Goal: Task Accomplishment & Management: Use online tool/utility

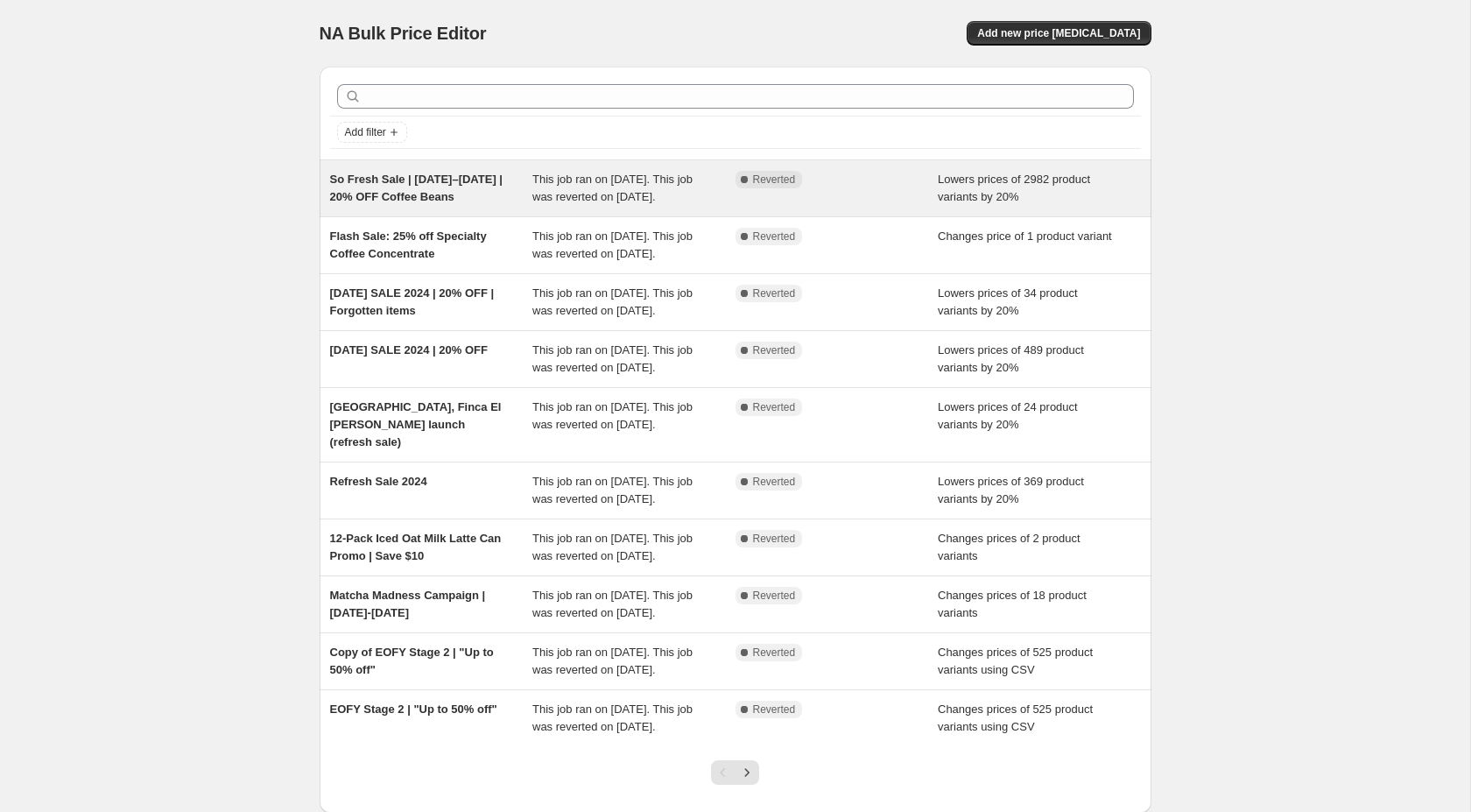
click at [591, 216] on div "So Fresh Sale | [DATE]–[DATE] | 20% OFF Coffee Beans This job ran on [DATE]. Th…" at bounding box center [736, 188] width 832 height 56
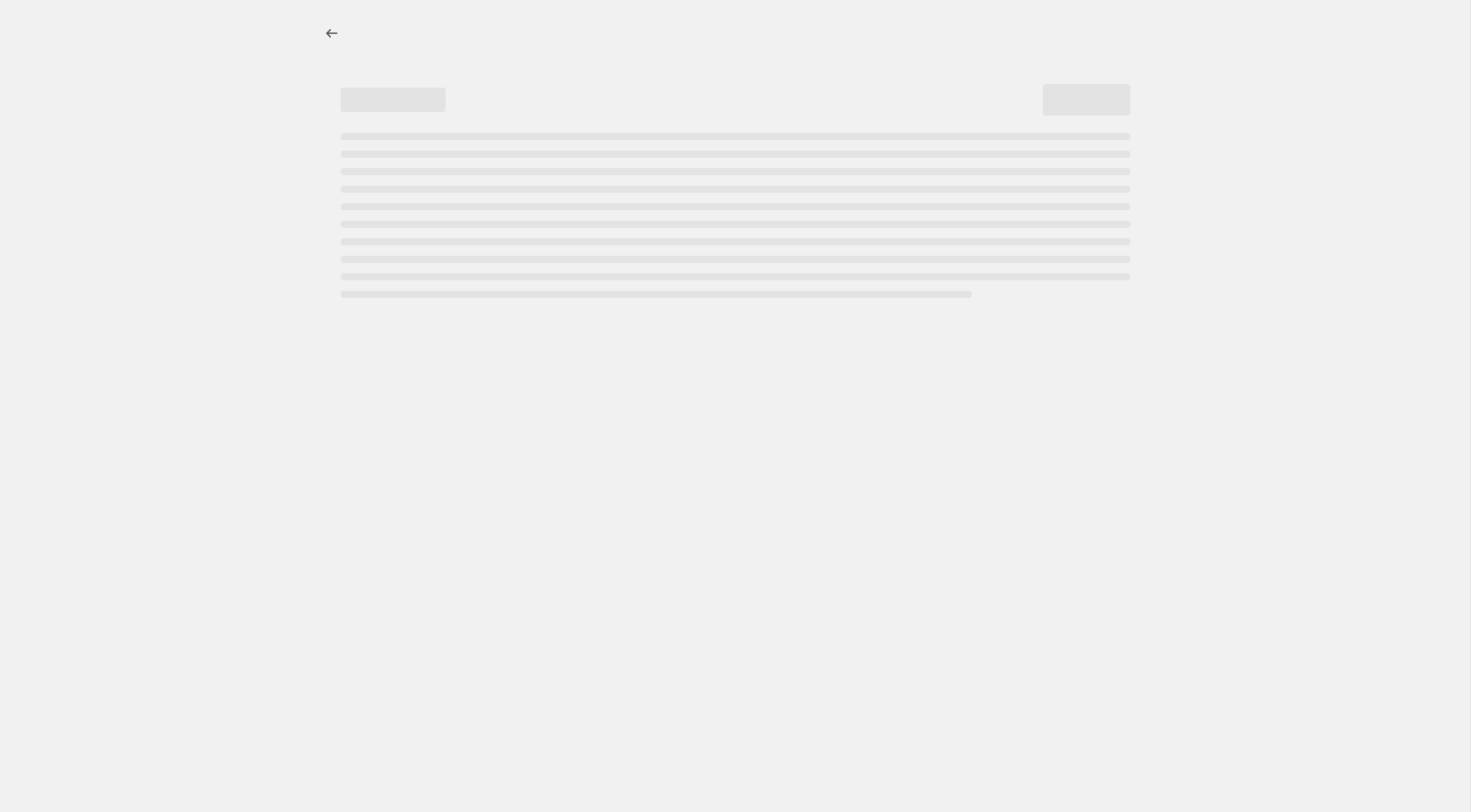
select select "percentage"
select select "collection"
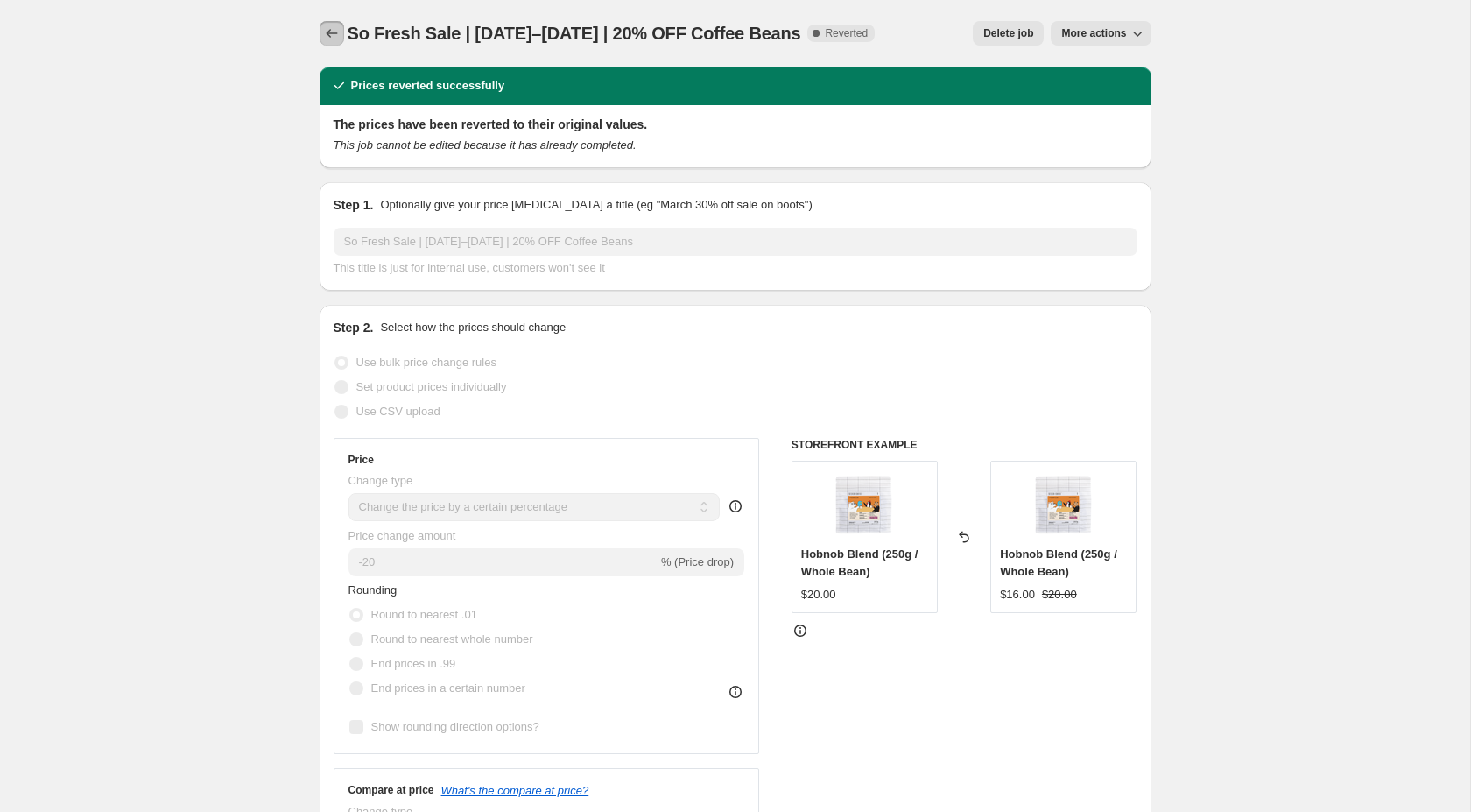
click at [332, 23] on button "Price change jobs" at bounding box center [332, 33] width 25 height 25
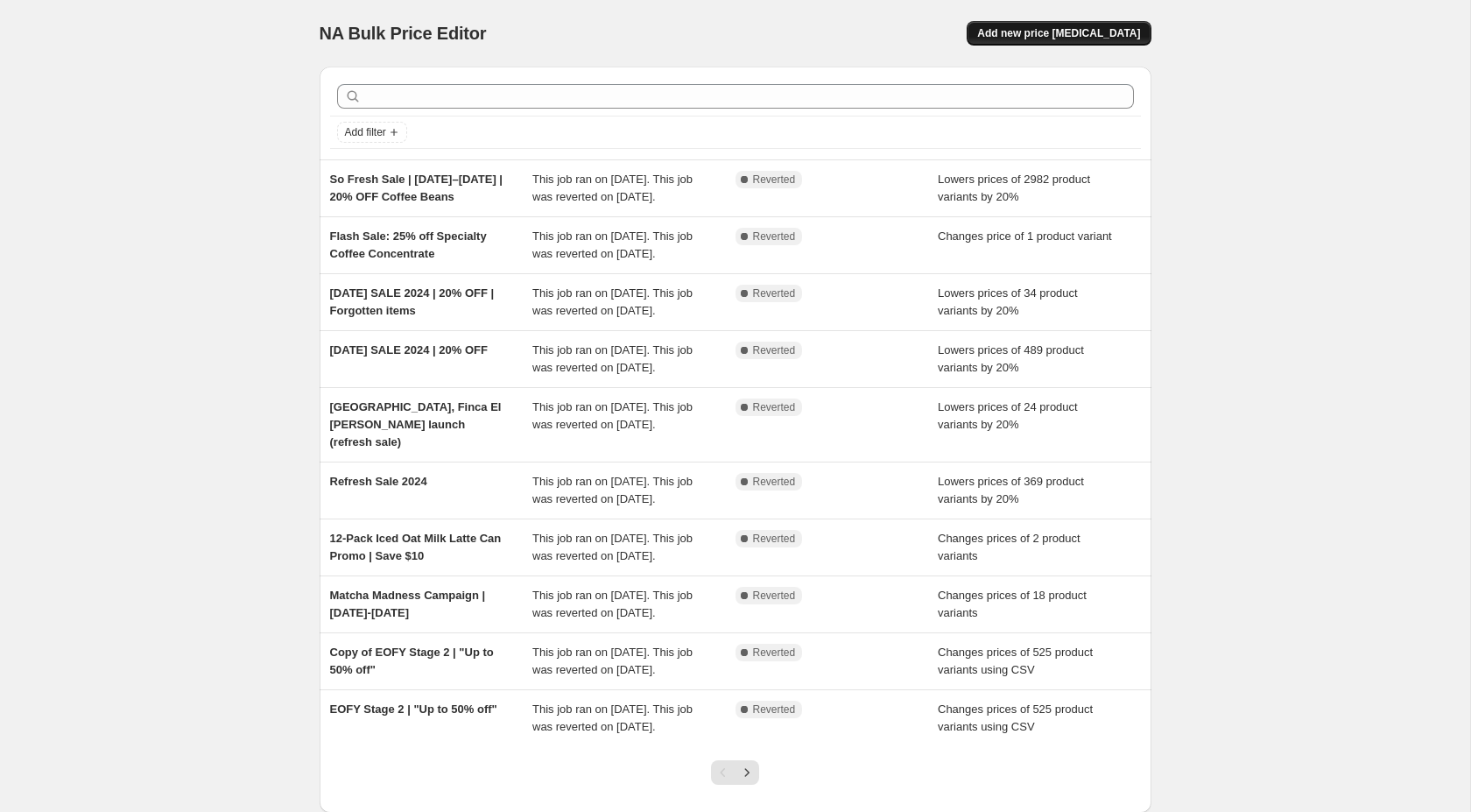
click at [1039, 32] on span "Add new price [MEDICAL_DATA]" at bounding box center [1058, 33] width 163 height 14
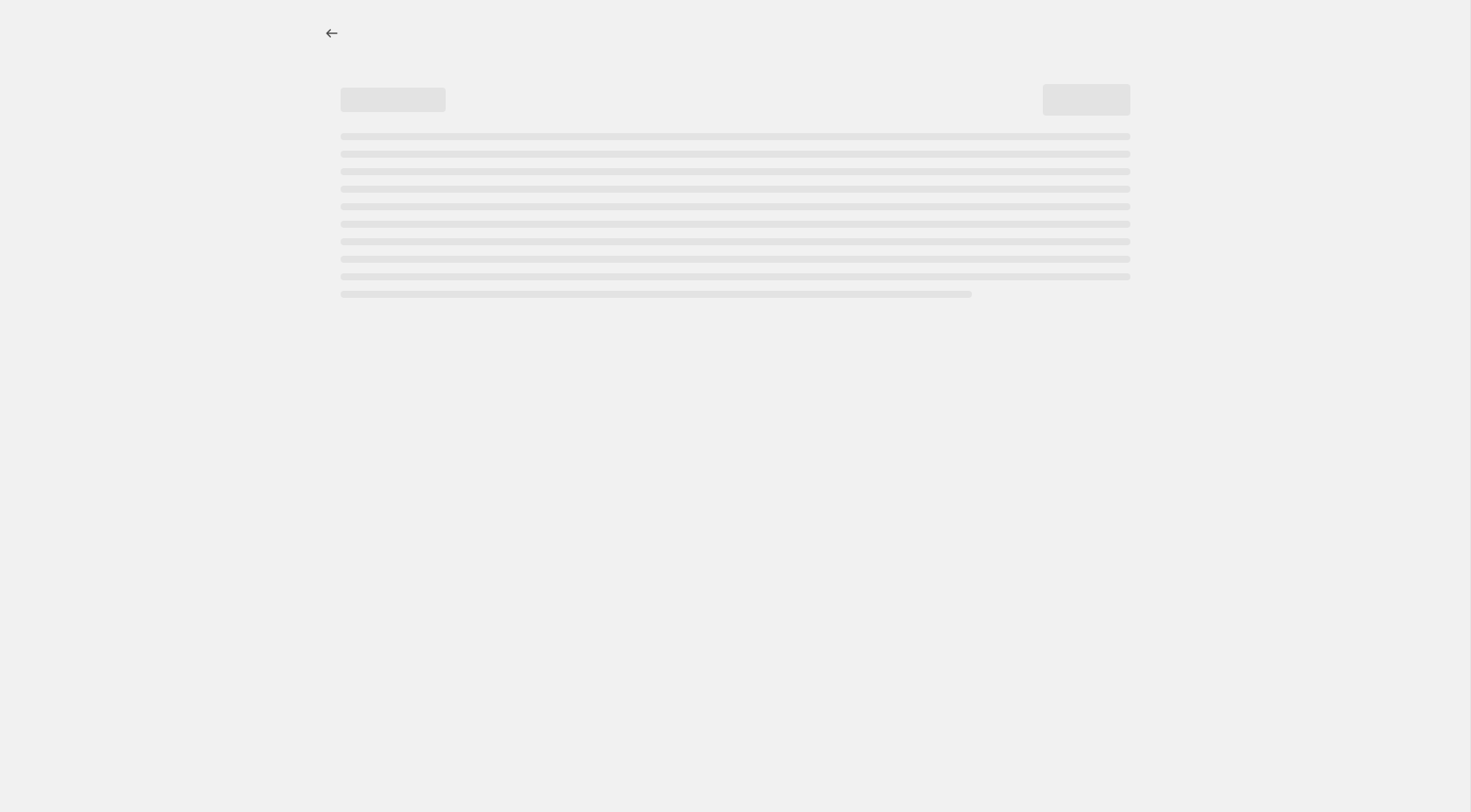
select select "percentage"
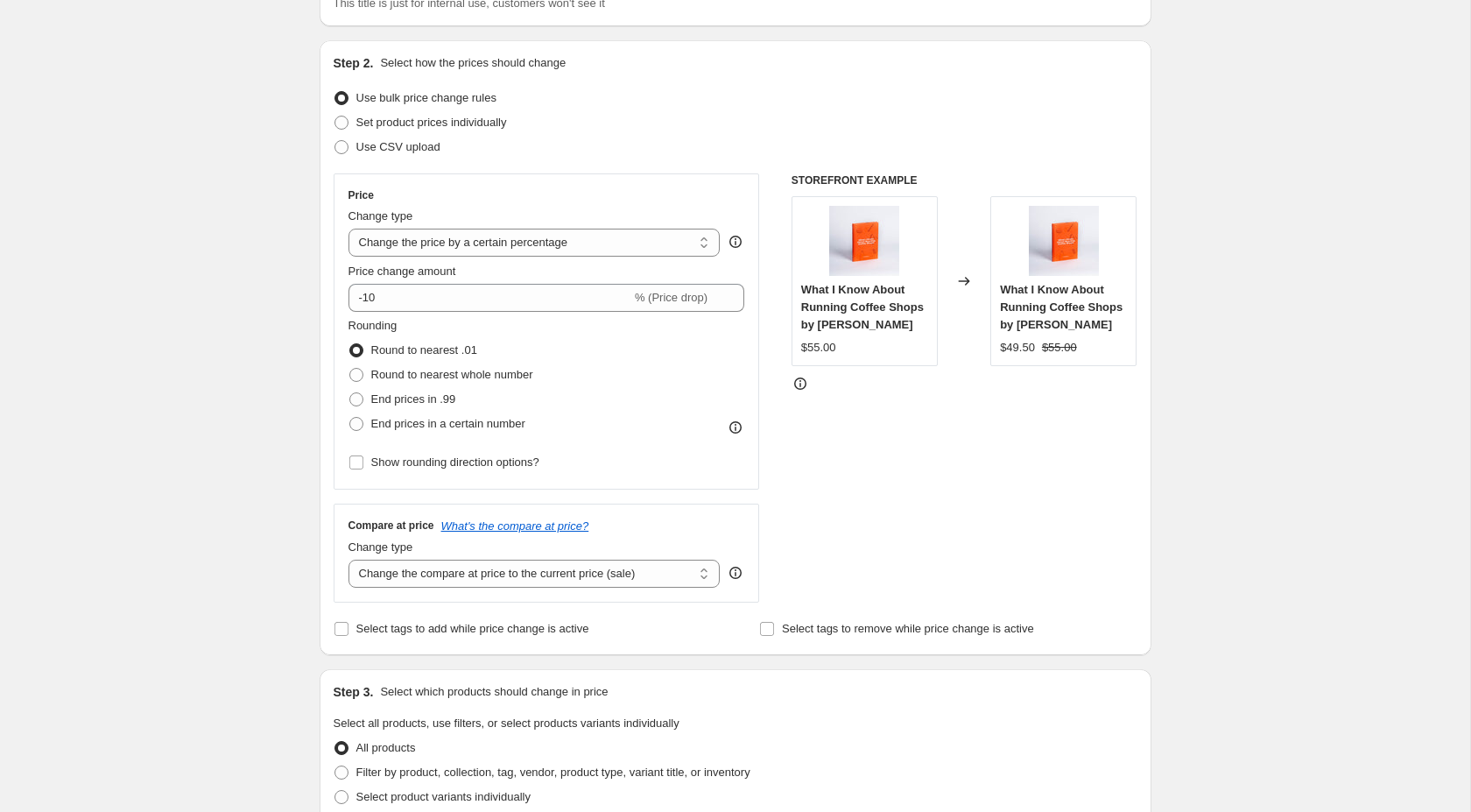
scroll to position [194, 0]
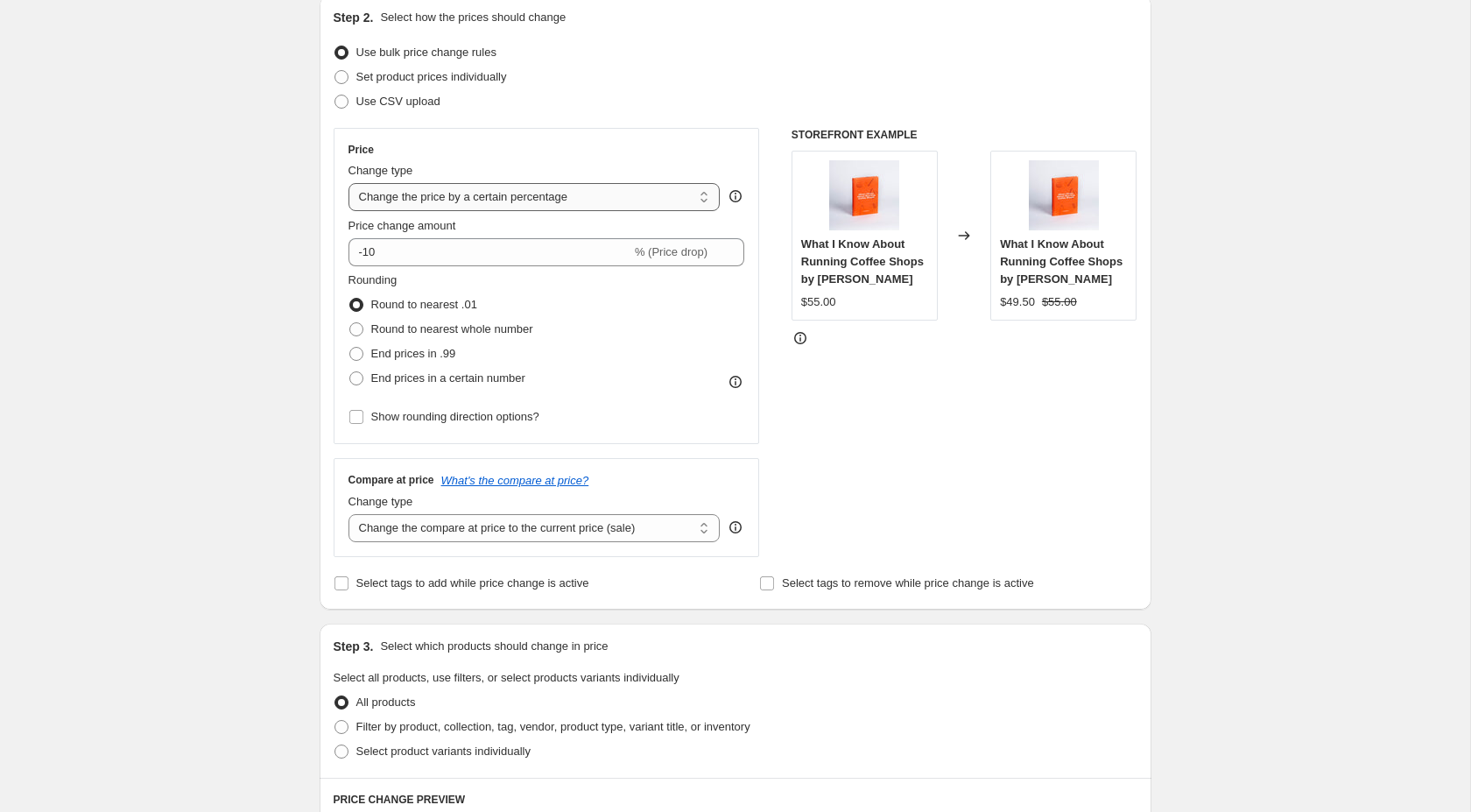
click at [542, 196] on select "Change the price to a certain amount Change the price by a certain amount Chang…" at bounding box center [535, 197] width 372 height 28
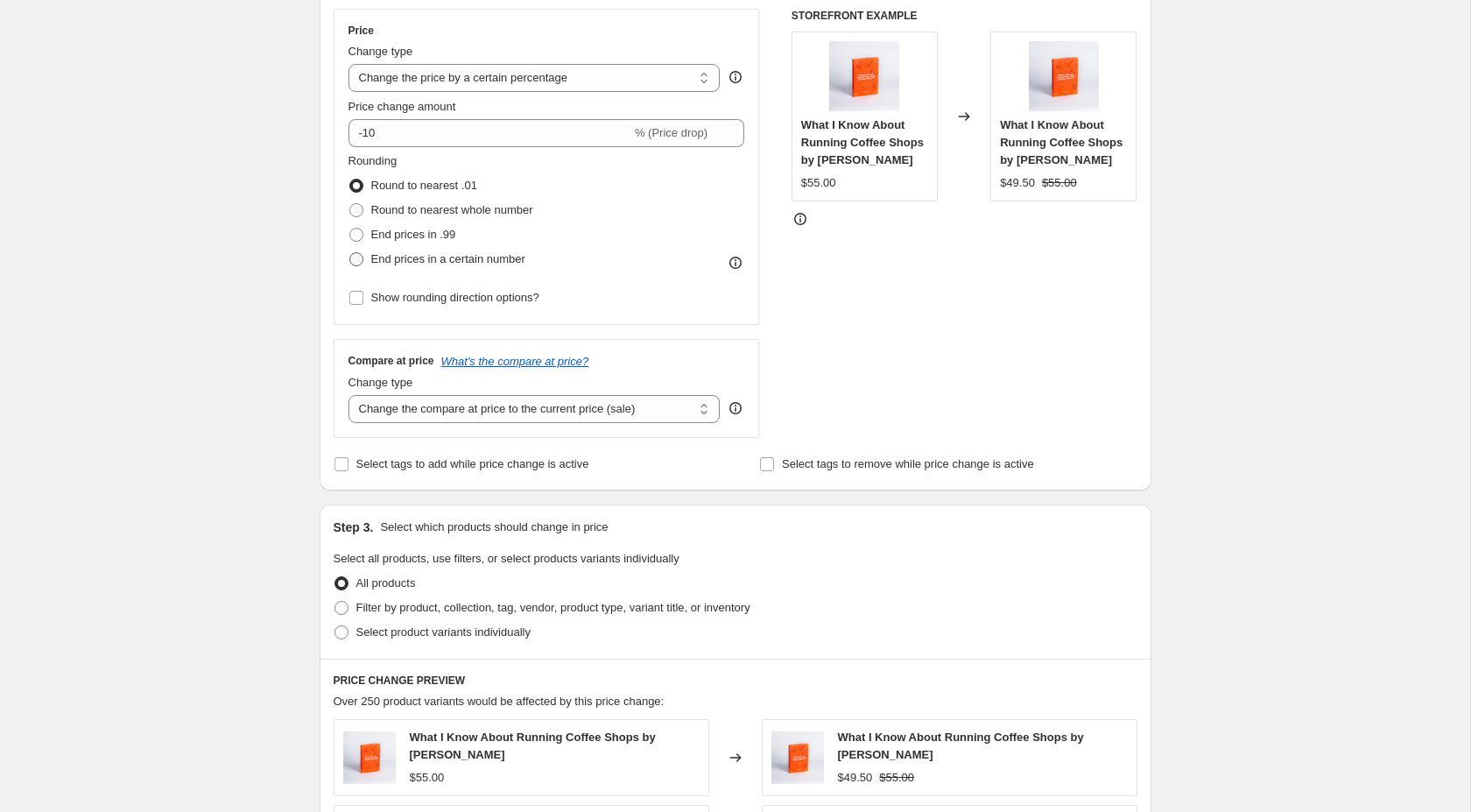
scroll to position [316, 0]
click at [371, 215] on span "Round to nearest whole number" at bounding box center [452, 208] width 162 height 18
click at [350, 201] on input "Round to nearest whole number" at bounding box center [349, 201] width 1 height 1
radio input "true"
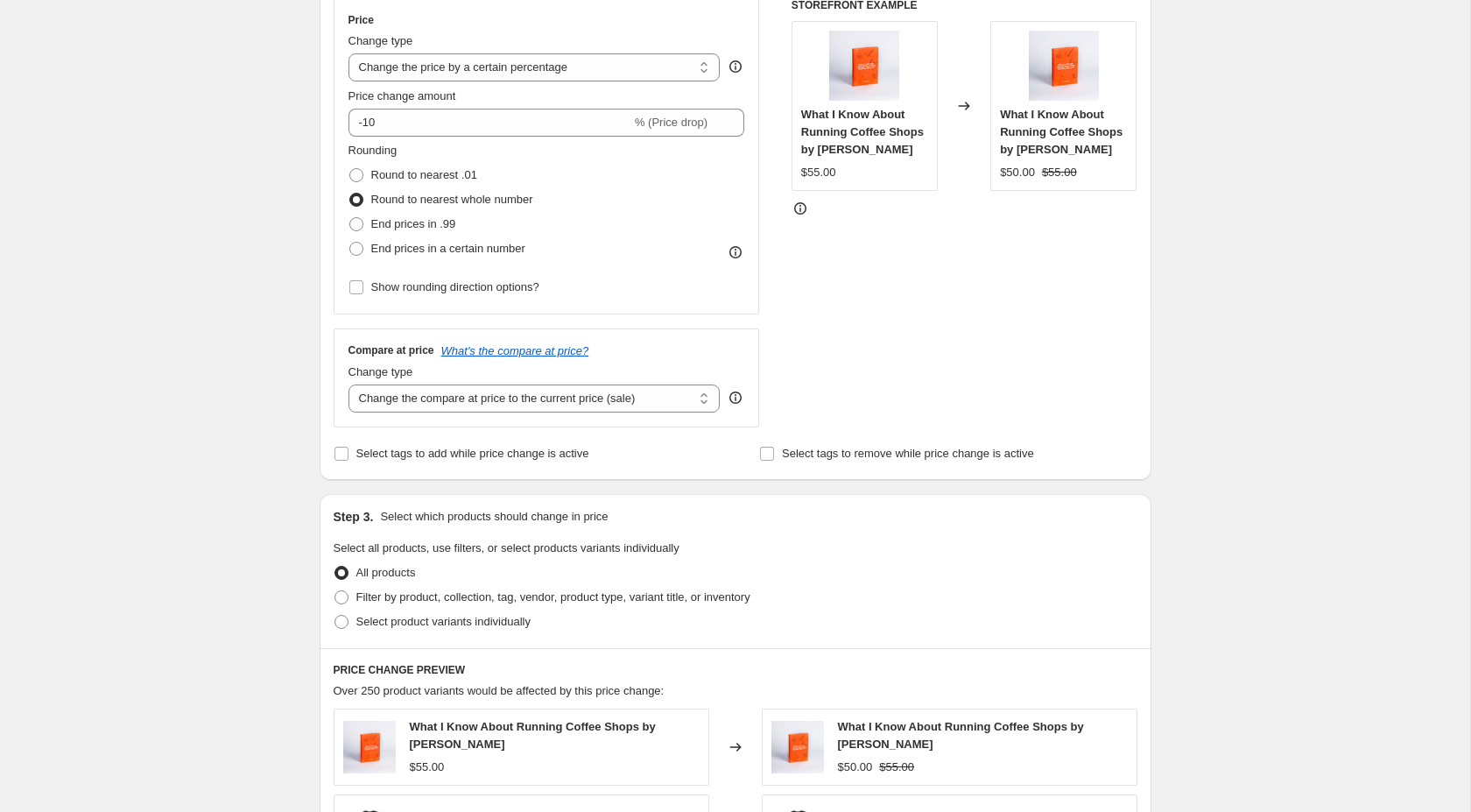
scroll to position [356, 0]
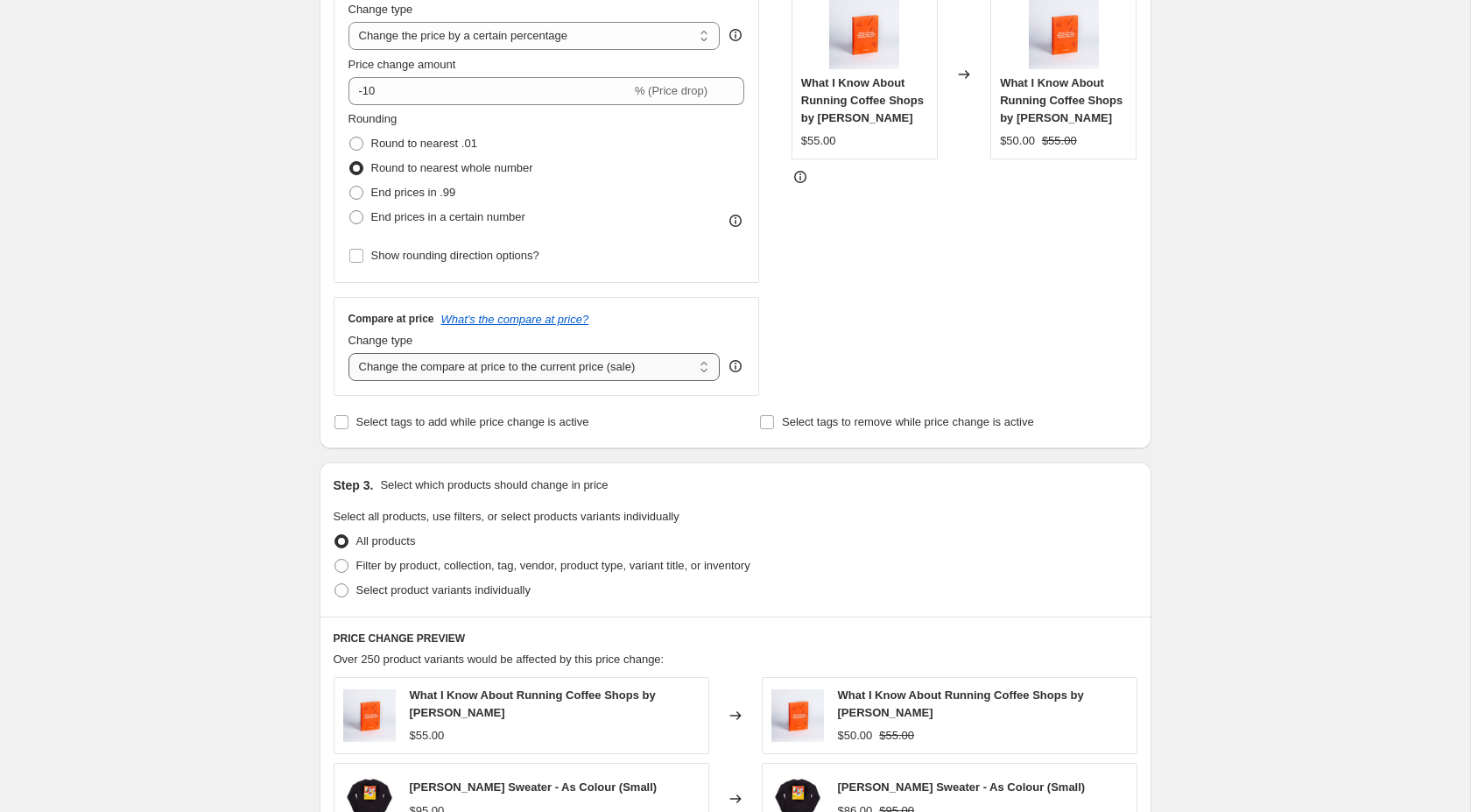
click at [683, 370] on select "Change the compare at price to the current price (sale) Change the compare at p…" at bounding box center [535, 367] width 372 height 28
click at [533, 317] on icon "What's the compare at price?" at bounding box center [515, 319] width 148 height 13
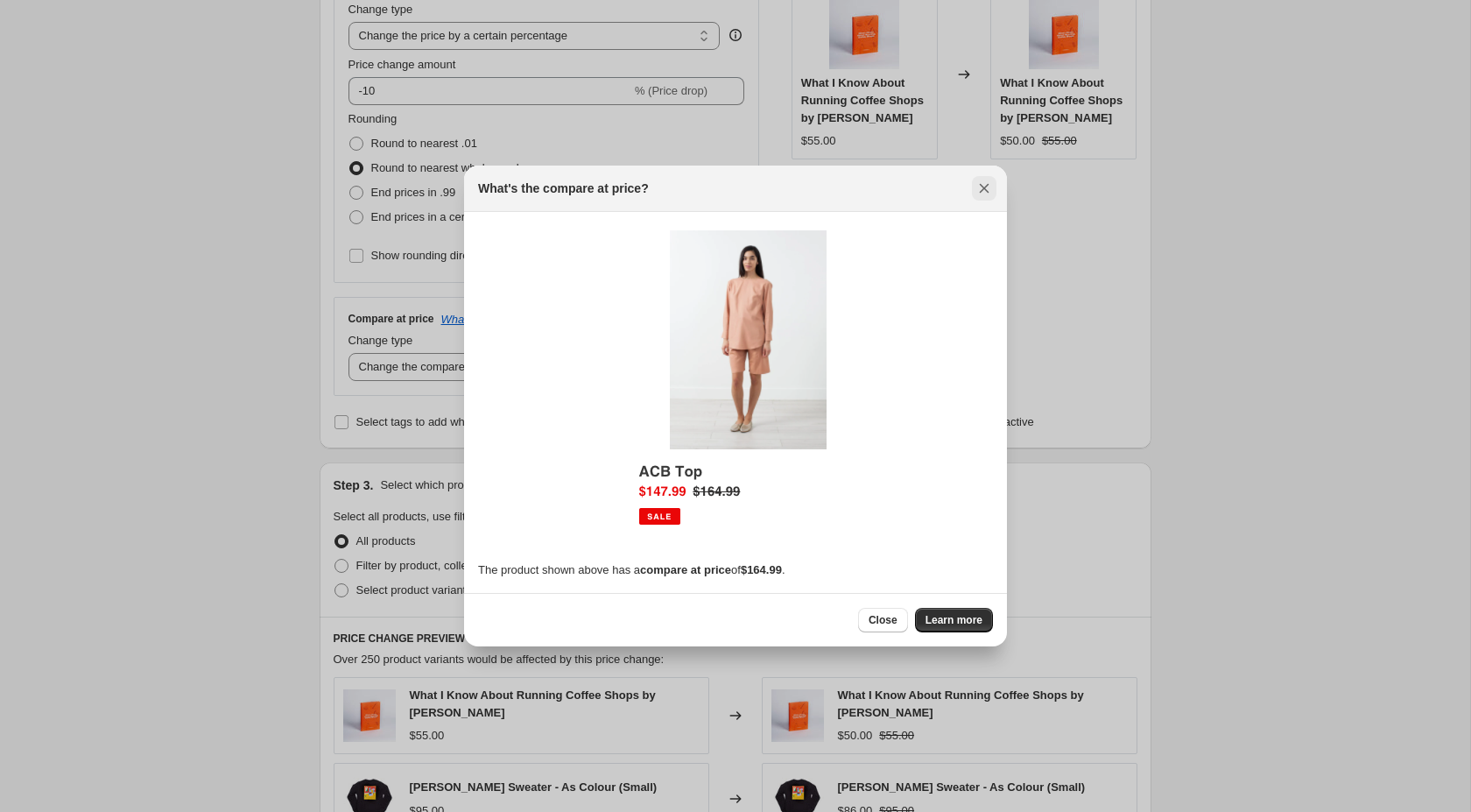
click at [989, 181] on icon "Close" at bounding box center [985, 189] width 18 height 18
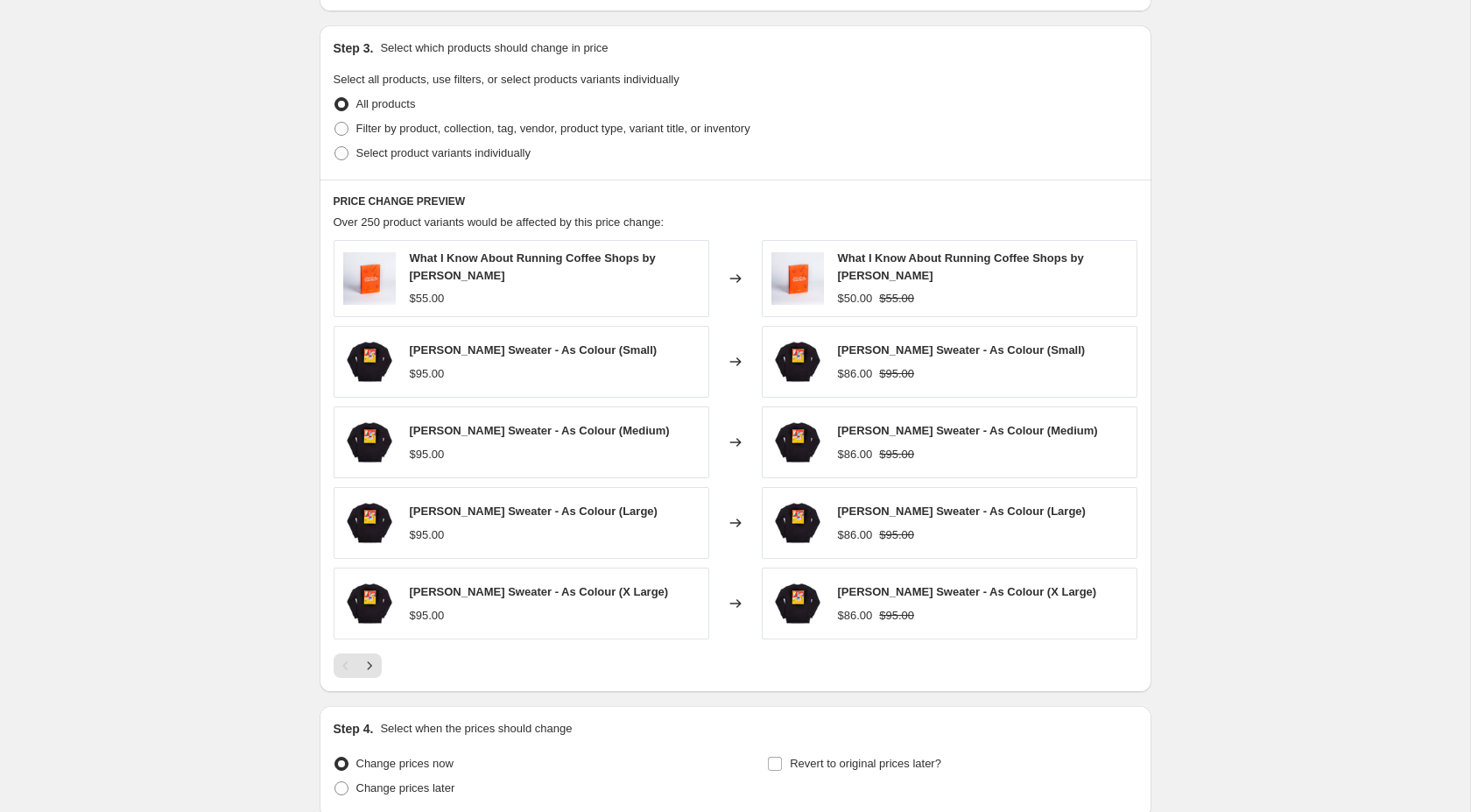
scroll to position [792, 0]
click at [361, 149] on span "Select product variants individually" at bounding box center [443, 153] width 174 height 13
click at [335, 148] on input "Select product variants individually" at bounding box center [335, 147] width 1 height 1
radio input "true"
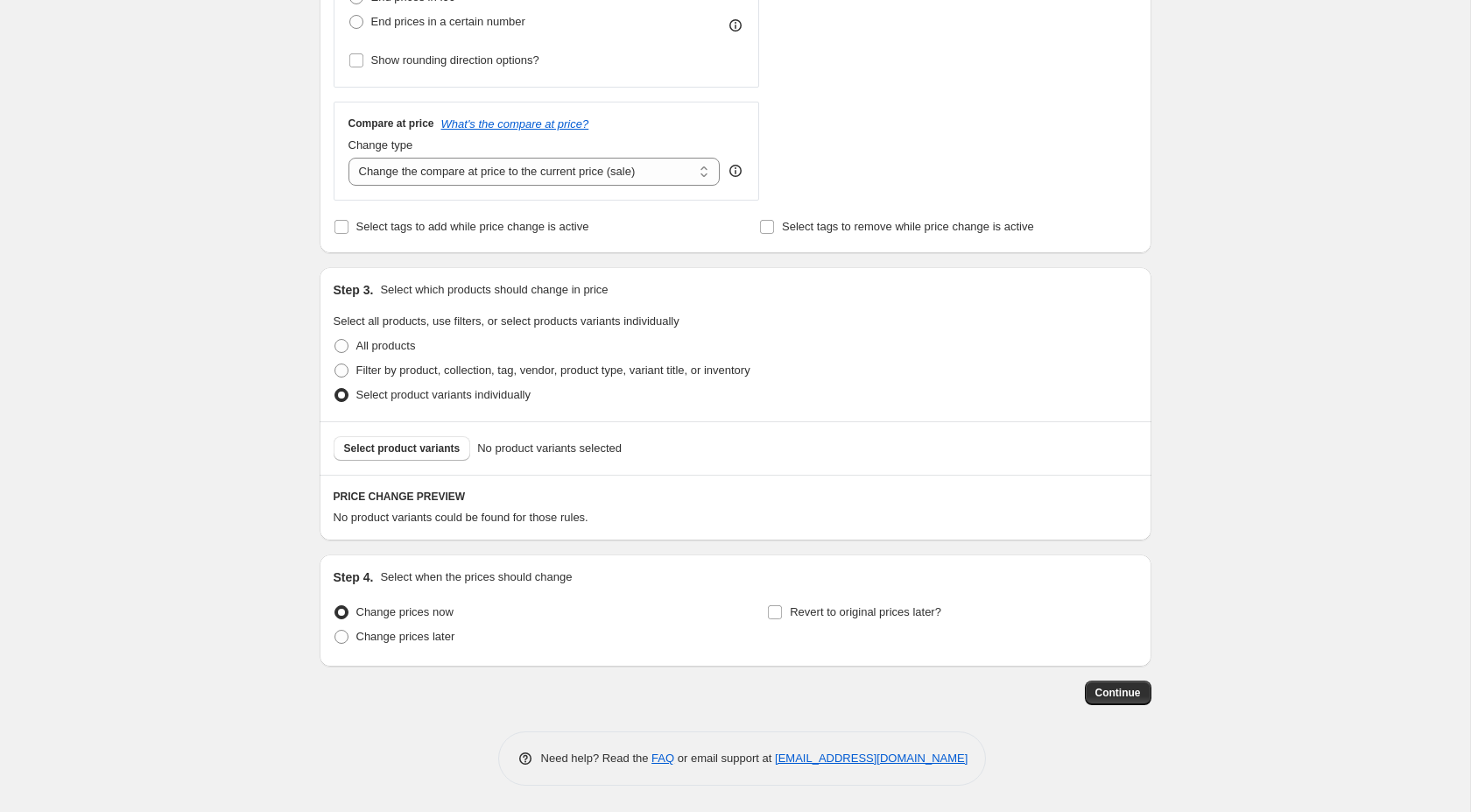
scroll to position [548, 0]
drag, startPoint x: 441, startPoint y: 377, endPoint x: 435, endPoint y: 364, distance: 13.7
click at [441, 377] on span "Filter by product, collection, tag, vendor, product type, variant title, or inv…" at bounding box center [553, 372] width 394 height 13
click at [335, 367] on input "Filter by product, collection, tag, vendor, product type, variant title, or inv…" at bounding box center [335, 366] width 1 height 1
radio input "true"
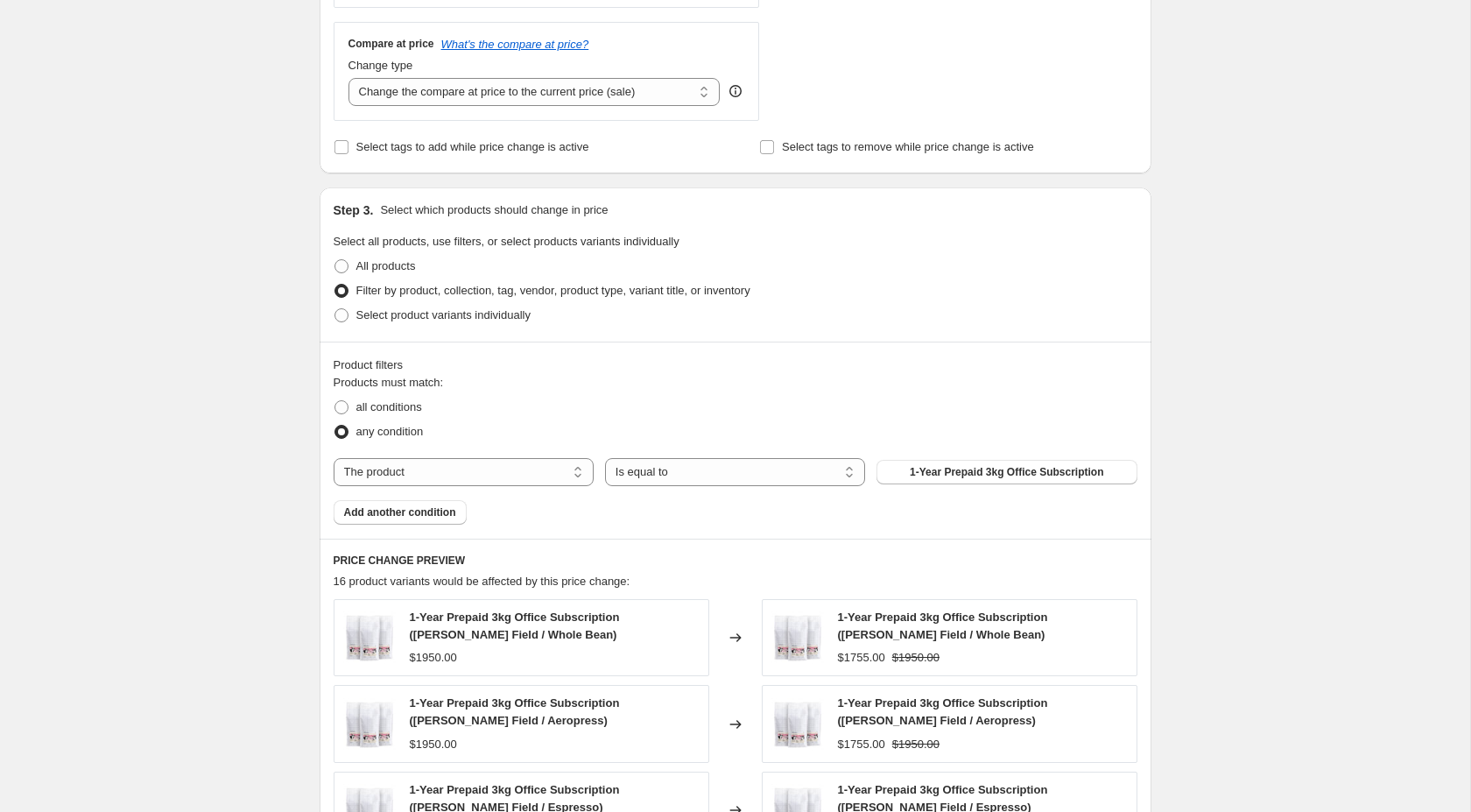
scroll to position [653, 0]
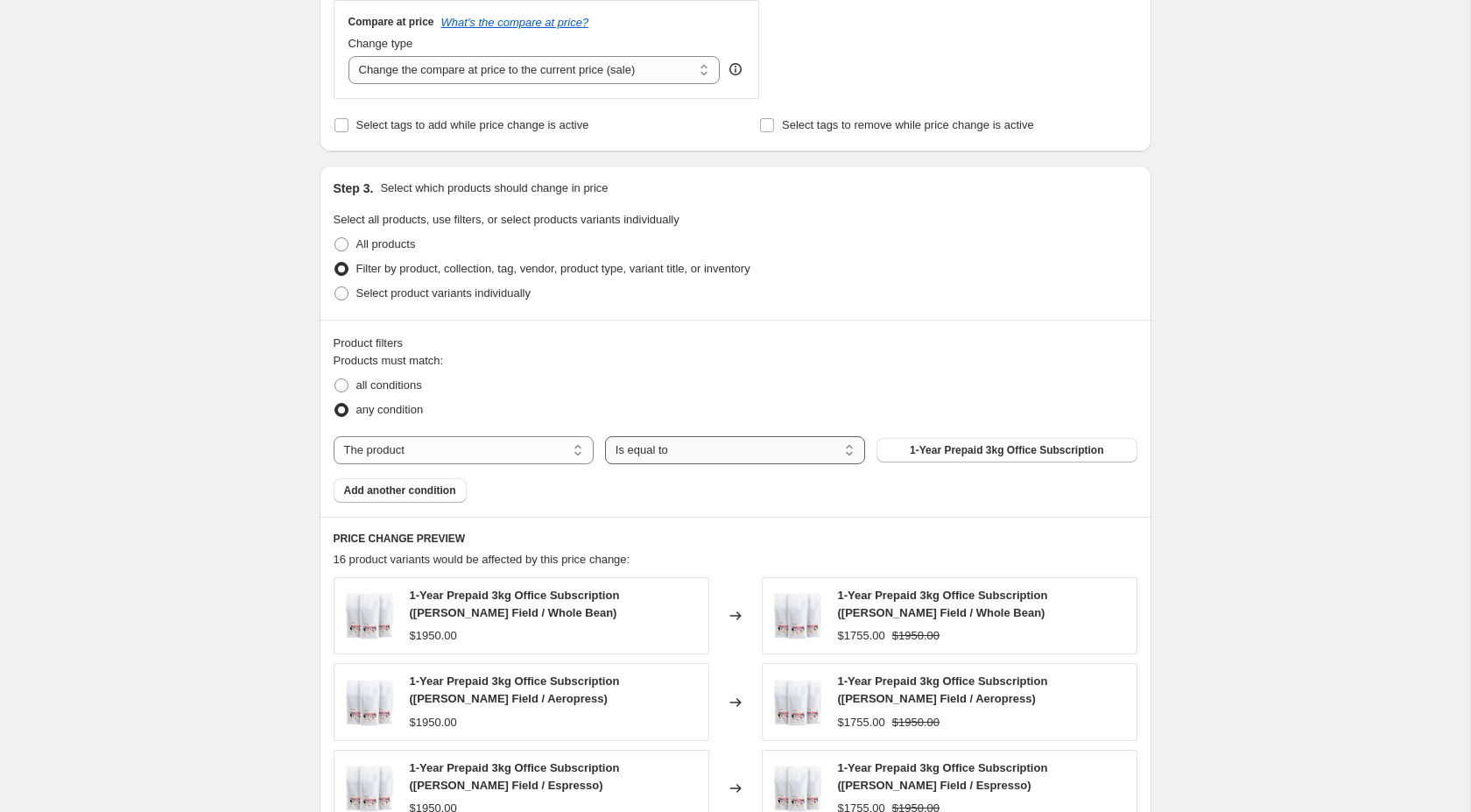
click at [704, 453] on select "Is equal to Is not equal to" at bounding box center [735, 450] width 260 height 28
click at [925, 452] on span "1-Year Prepaid 3kg Office Subscription" at bounding box center [1007, 450] width 194 height 14
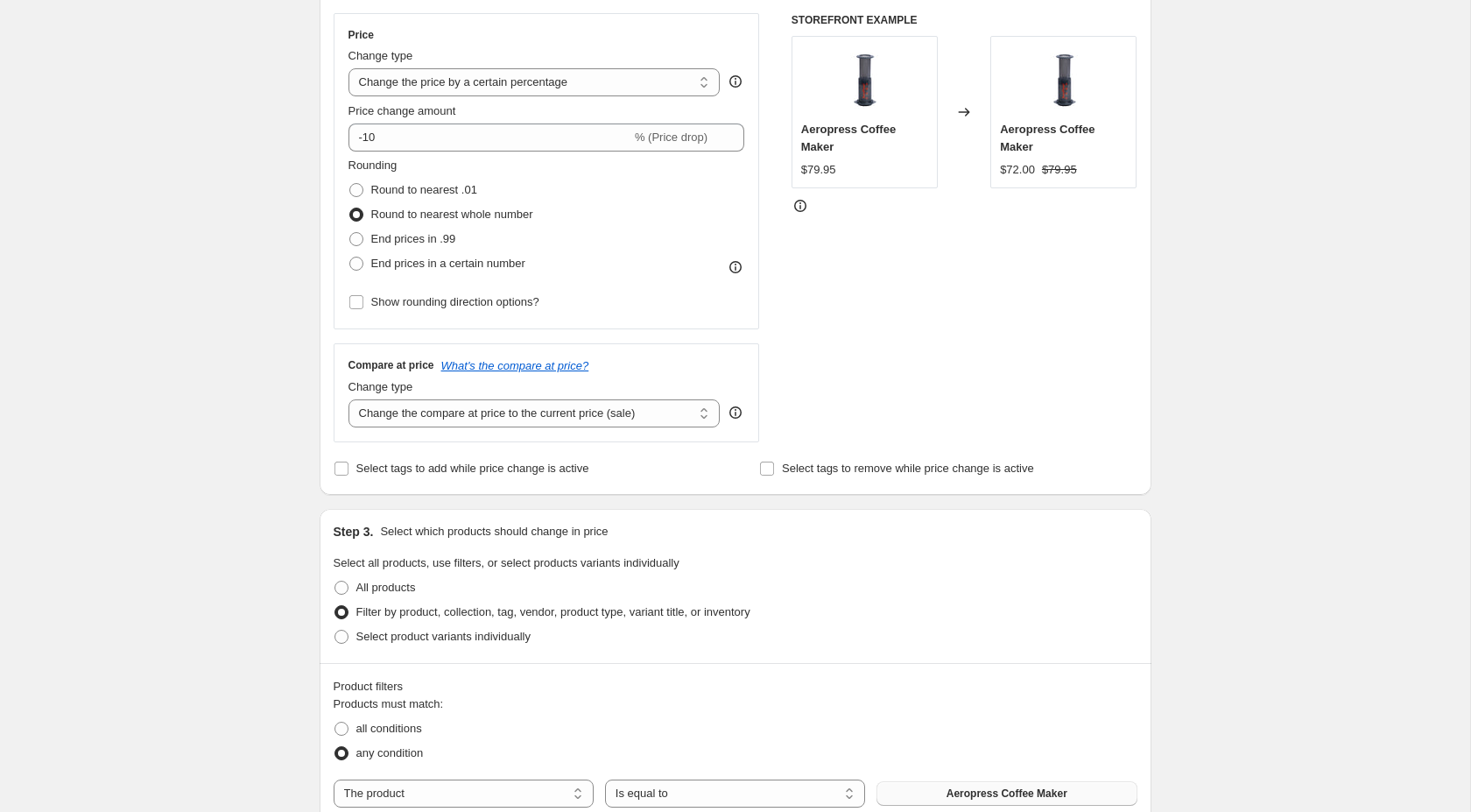
scroll to position [300, 0]
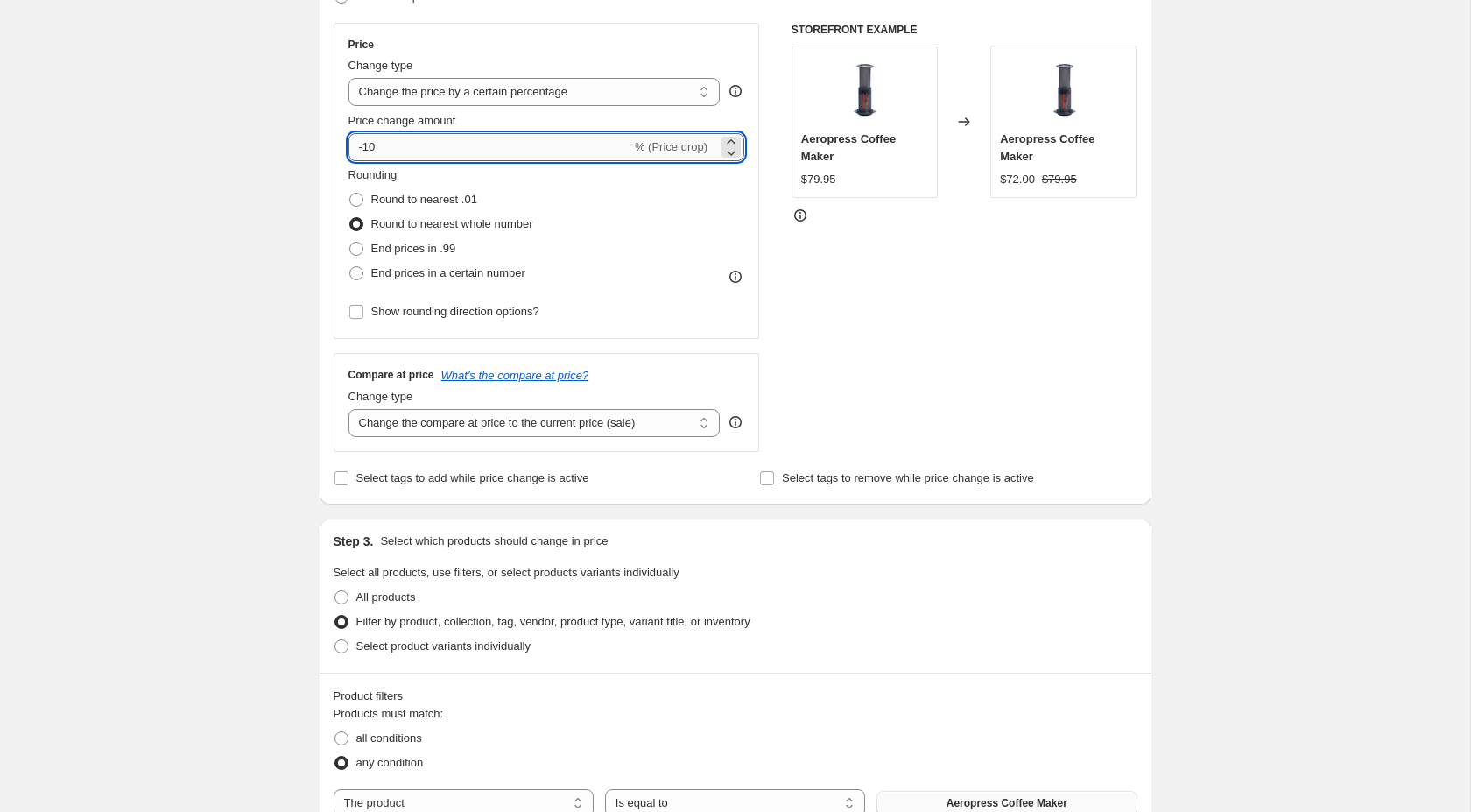
click at [380, 145] on input "-10" at bounding box center [490, 147] width 283 height 28
type input "-1"
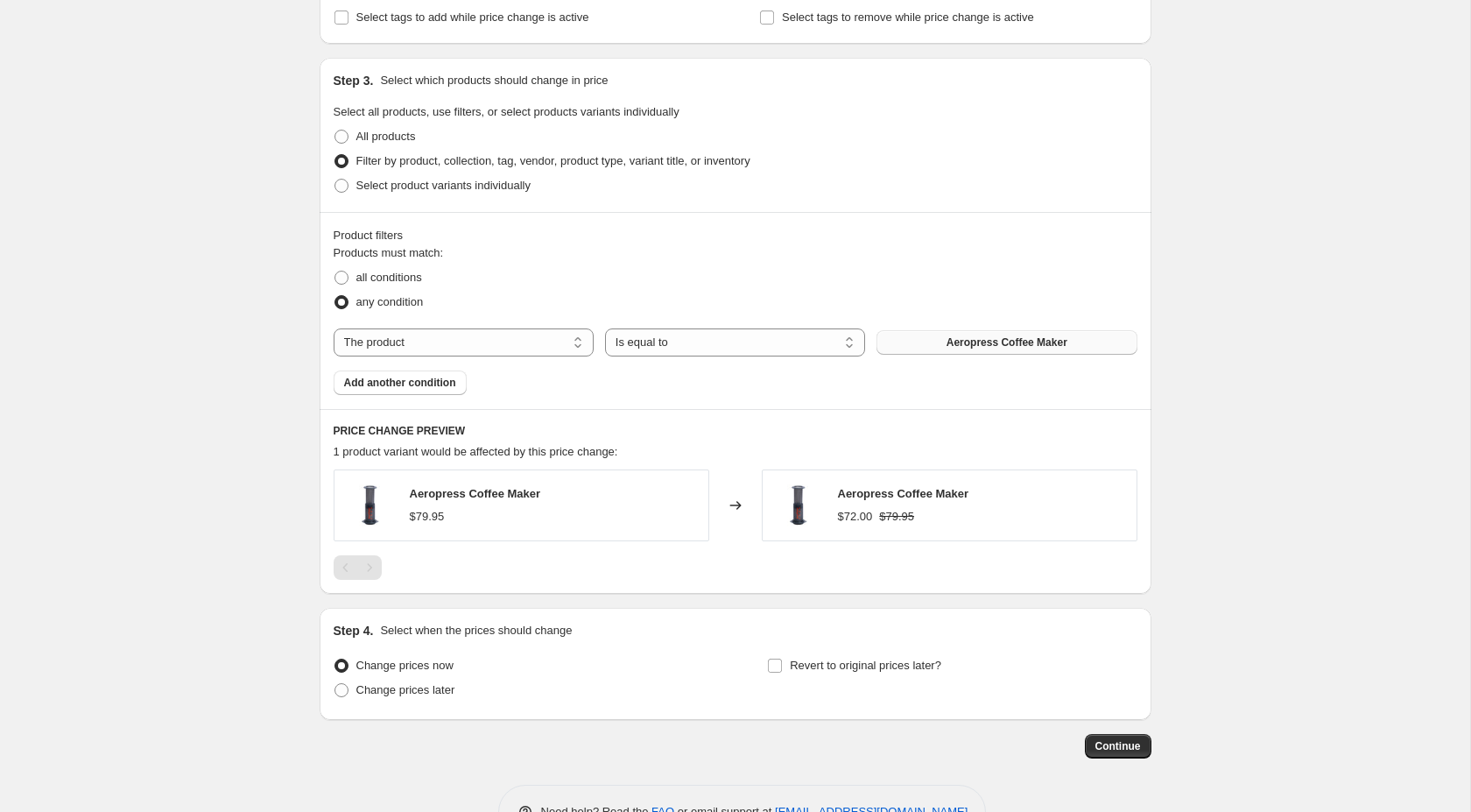
scroll to position [811, 0]
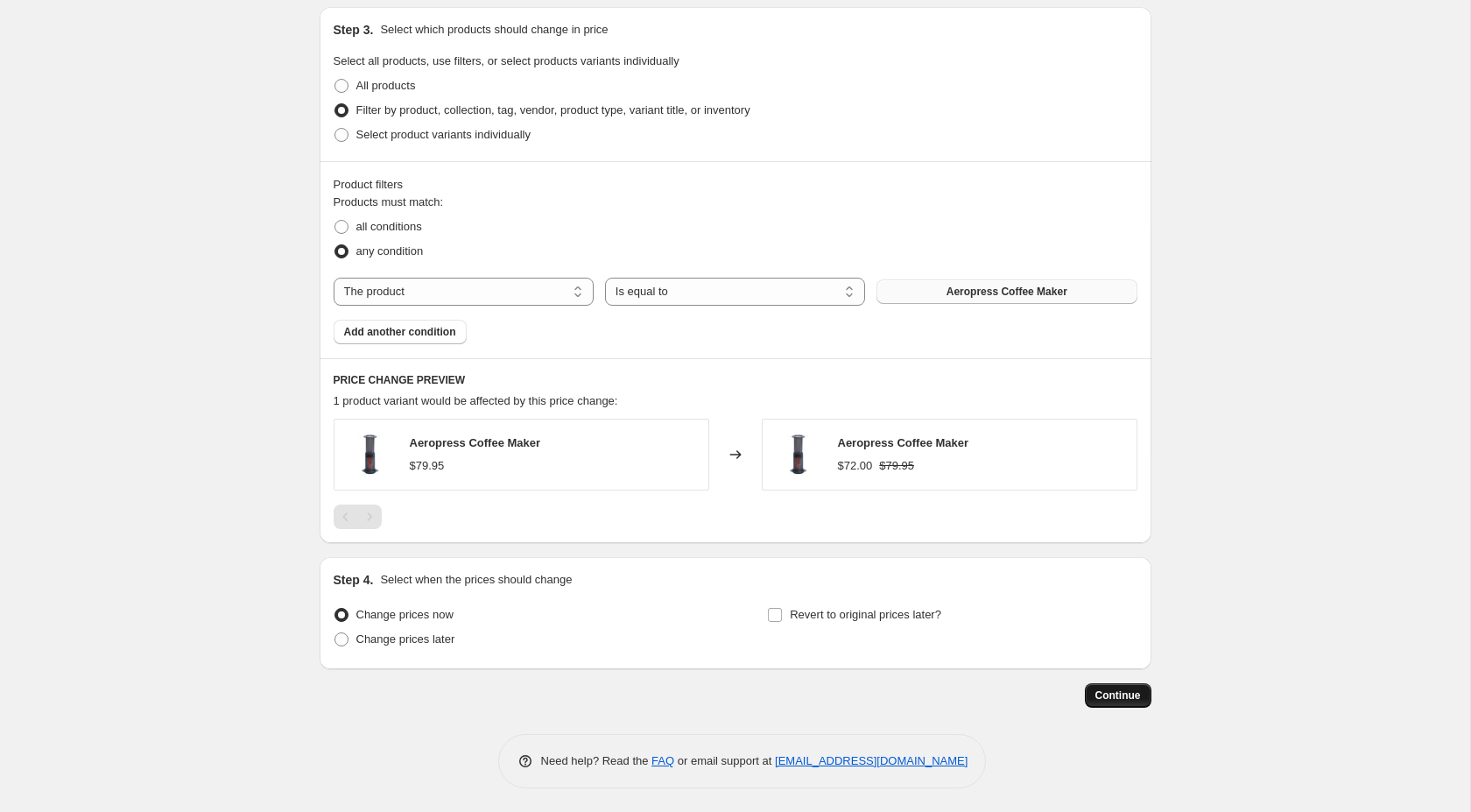
type input "-5"
click at [1113, 688] on span "Continue" at bounding box center [1119, 695] width 46 height 14
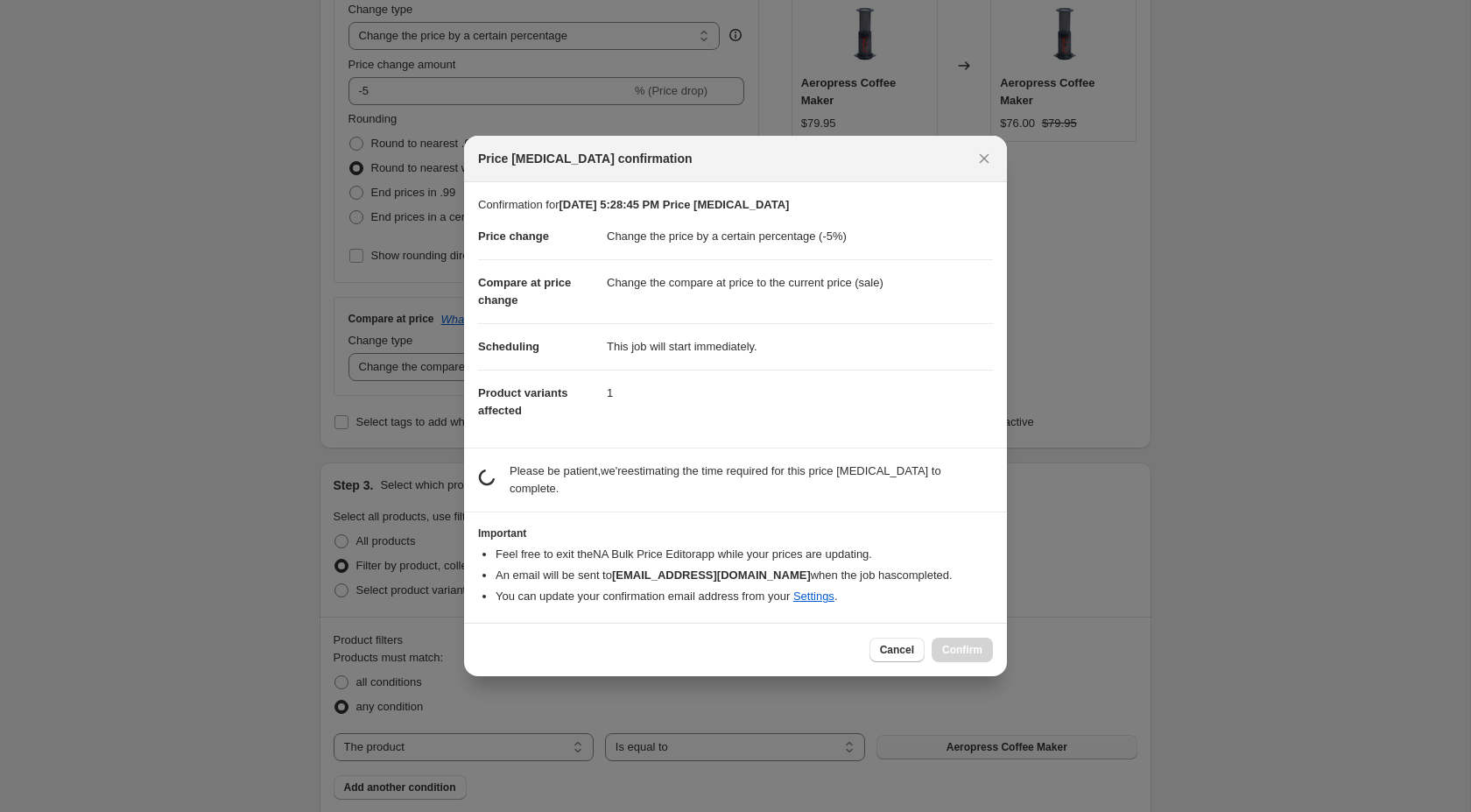
scroll to position [0, 0]
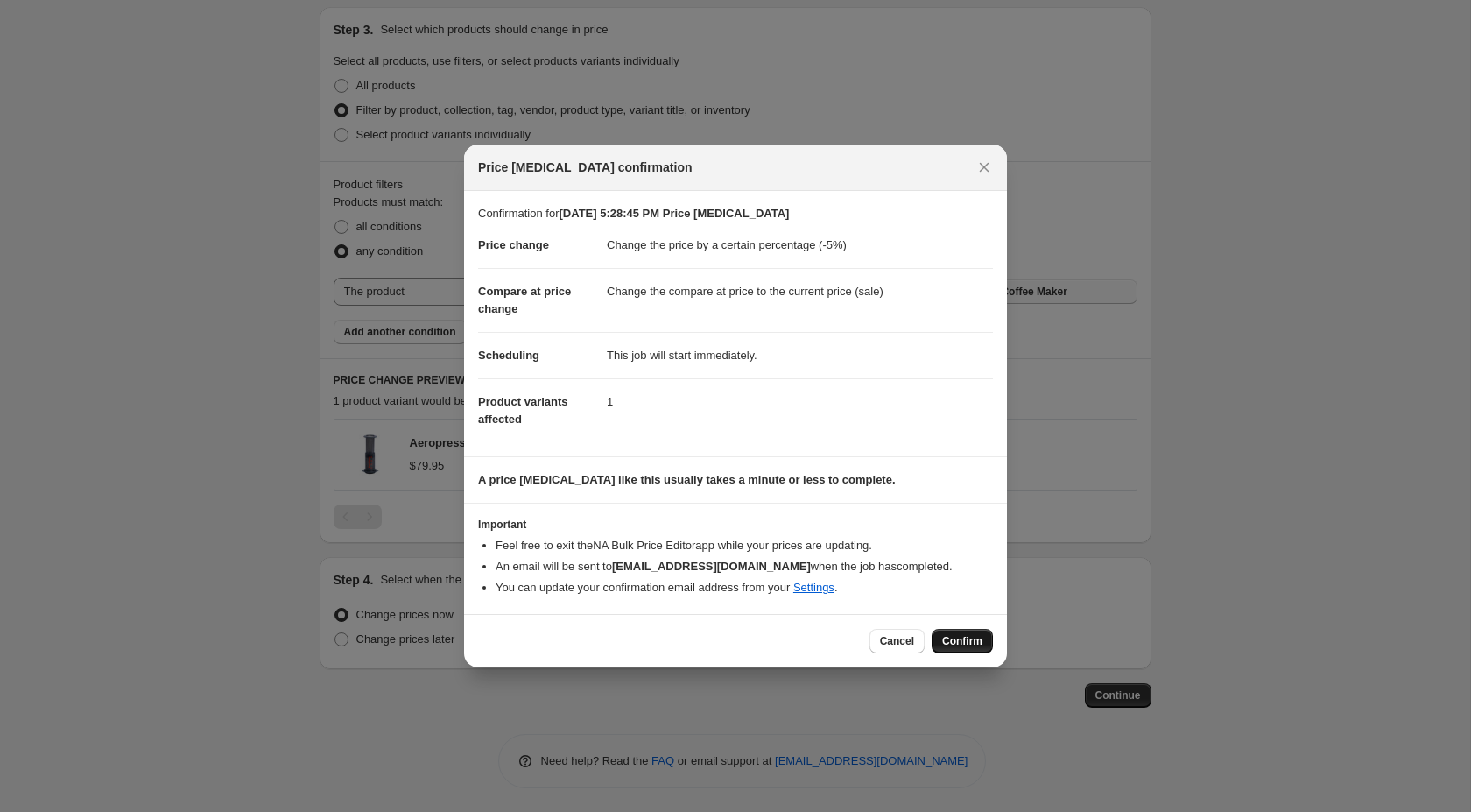
click at [956, 646] on span "Confirm" at bounding box center [962, 641] width 40 height 14
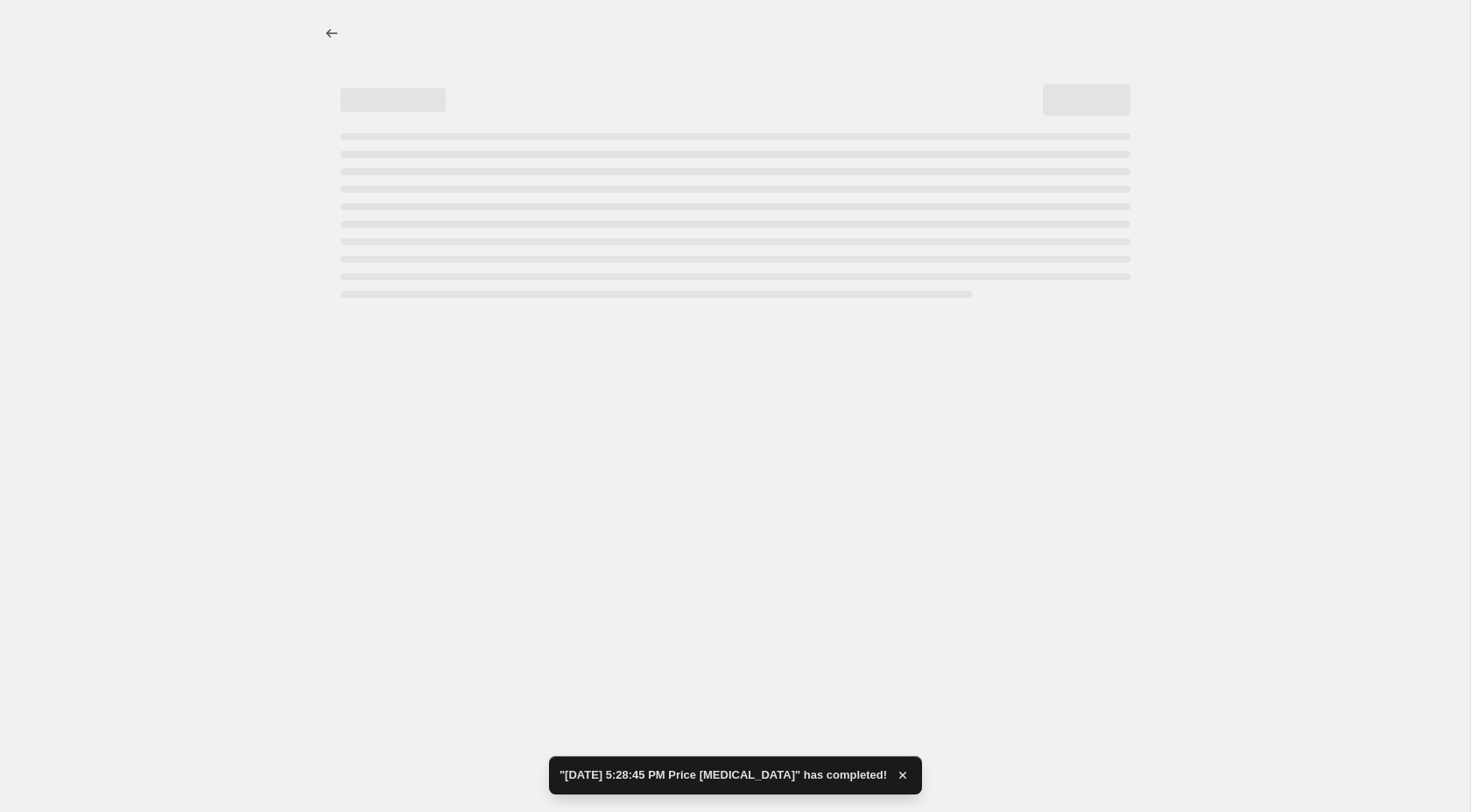
select select "percentage"
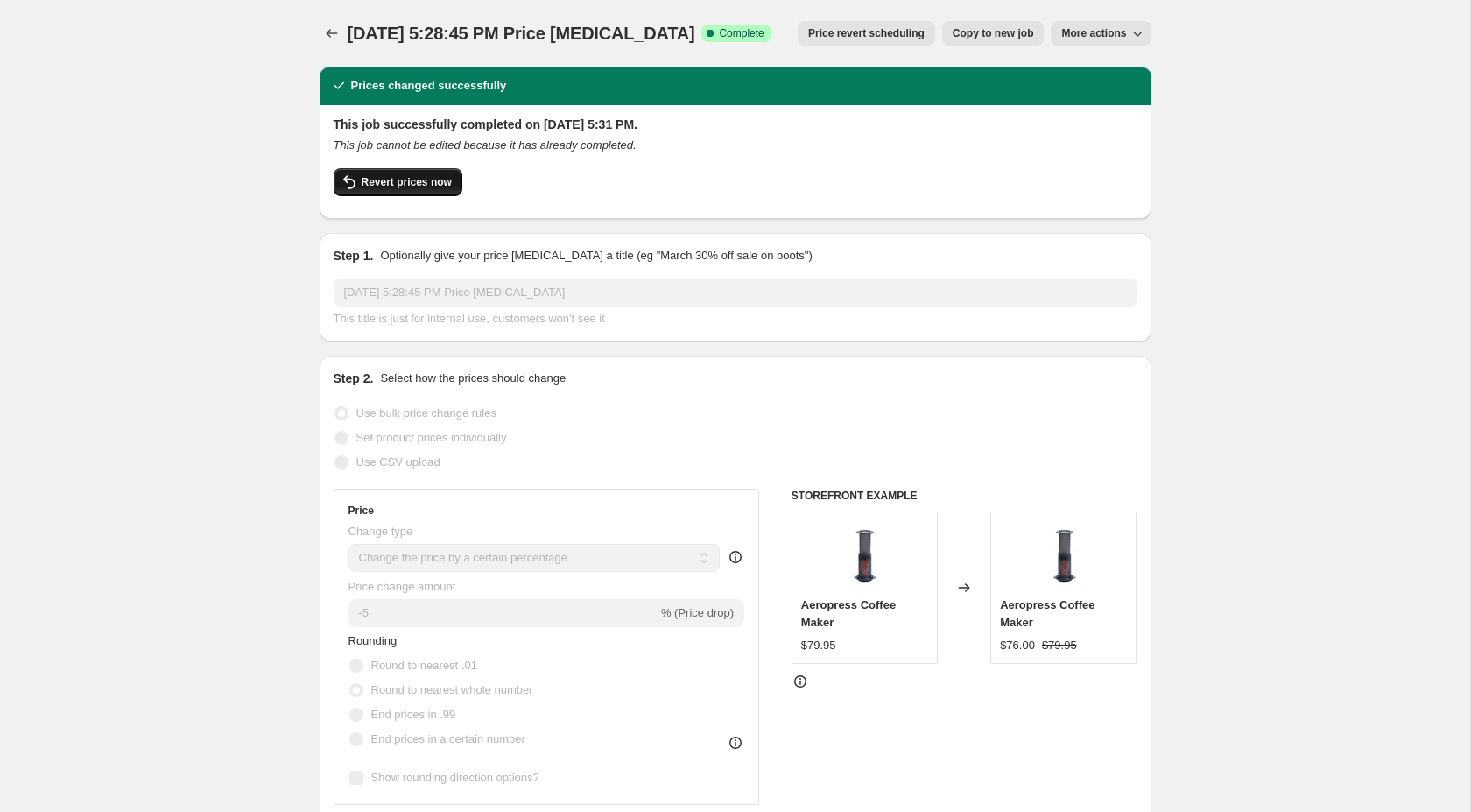
click at [382, 173] on button "Revert prices now" at bounding box center [398, 182] width 129 height 28
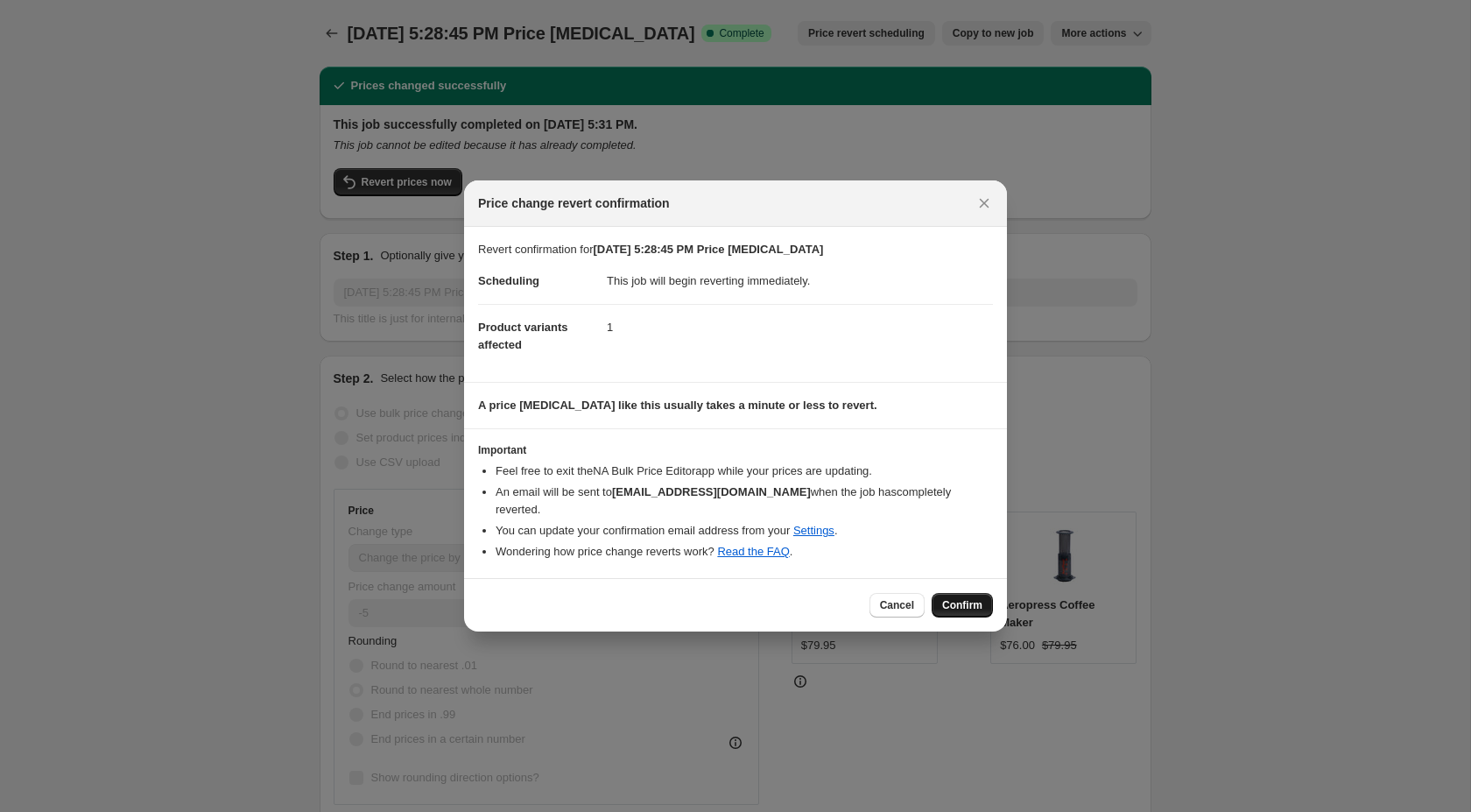
click at [953, 598] on span "Confirm" at bounding box center [962, 605] width 40 height 14
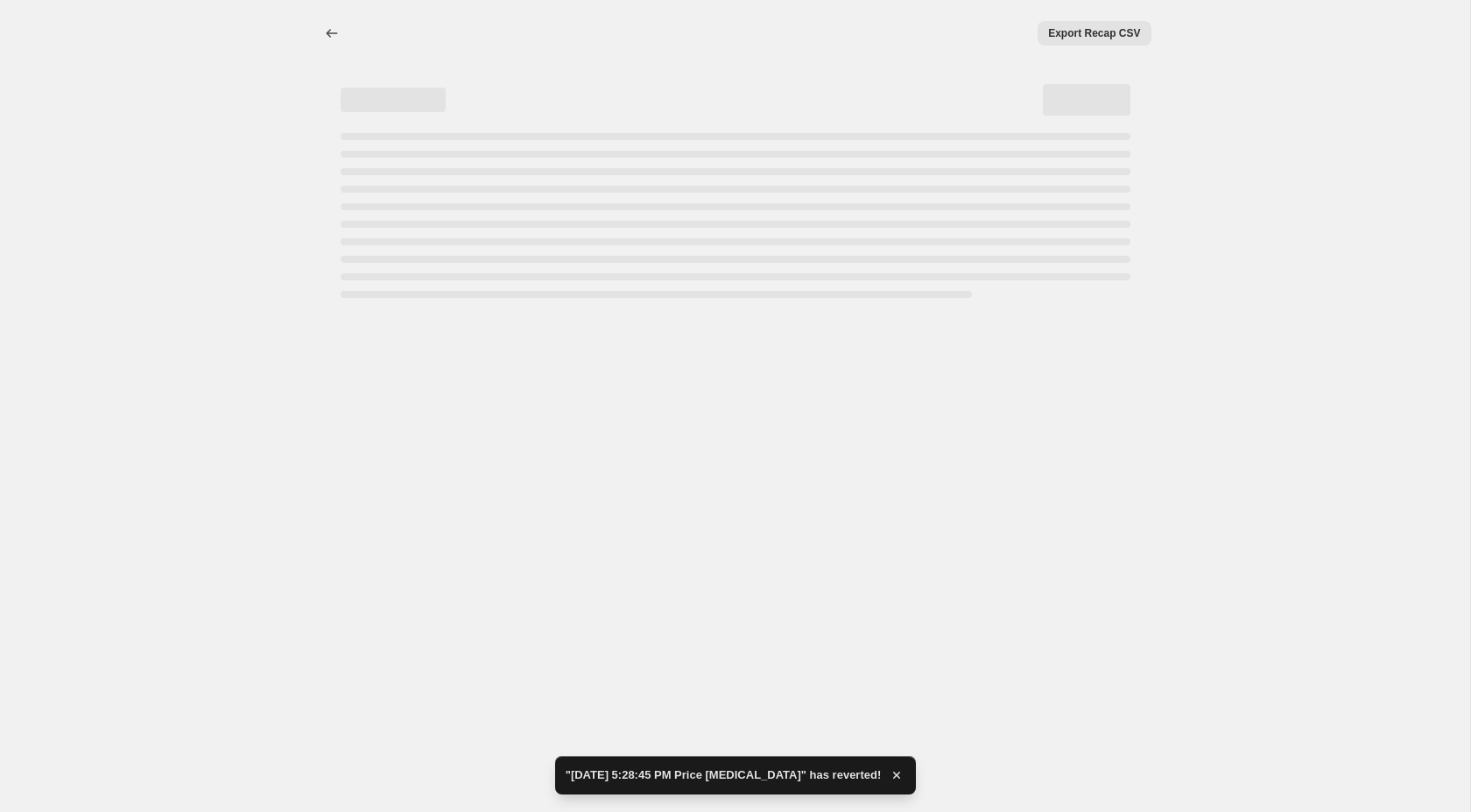
select select "percentage"
